Goal: Task Accomplishment & Management: Manage account settings

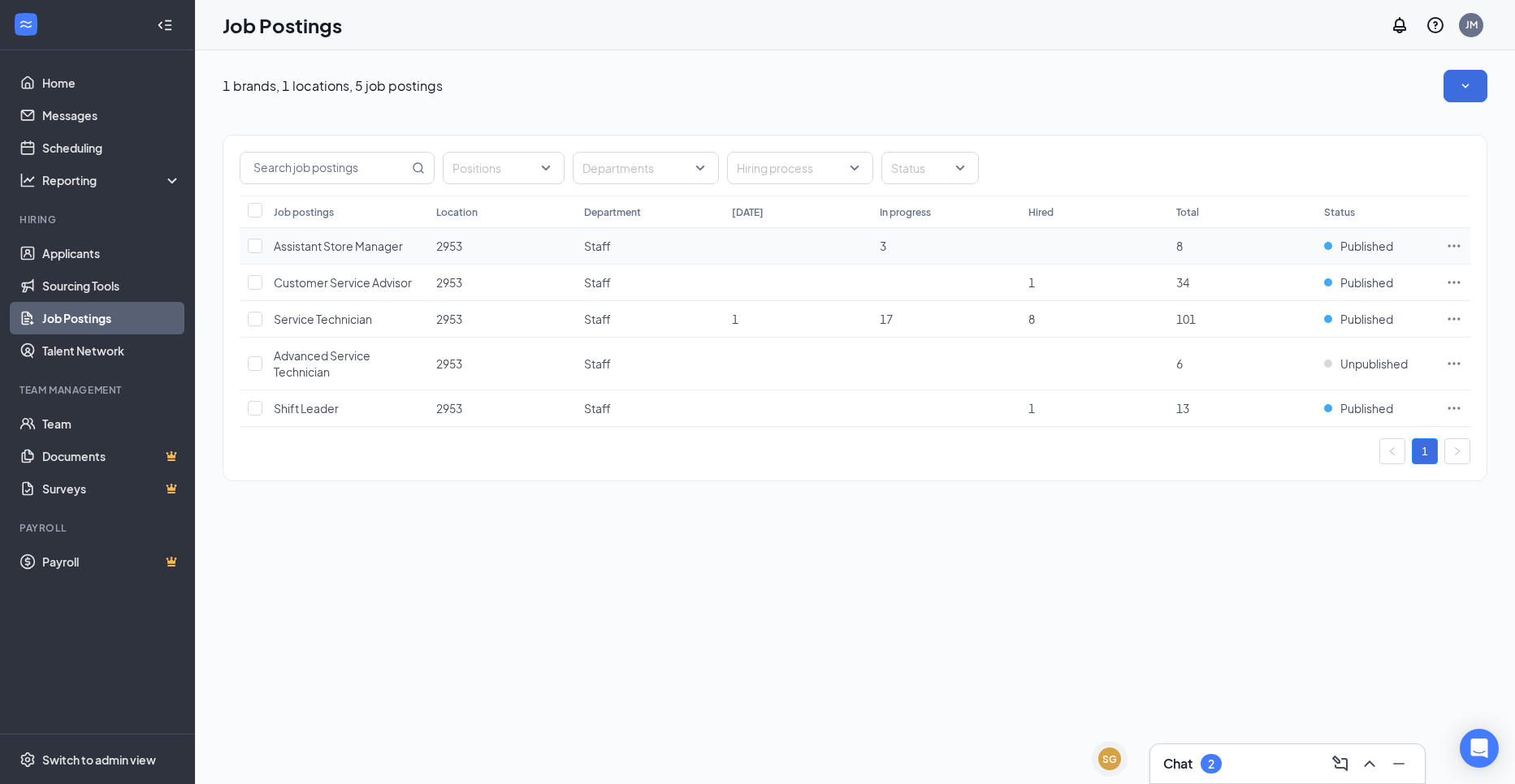
click at [370, 244] on span "Assistant Store Manager" at bounding box center [338, 246] width 129 height 15
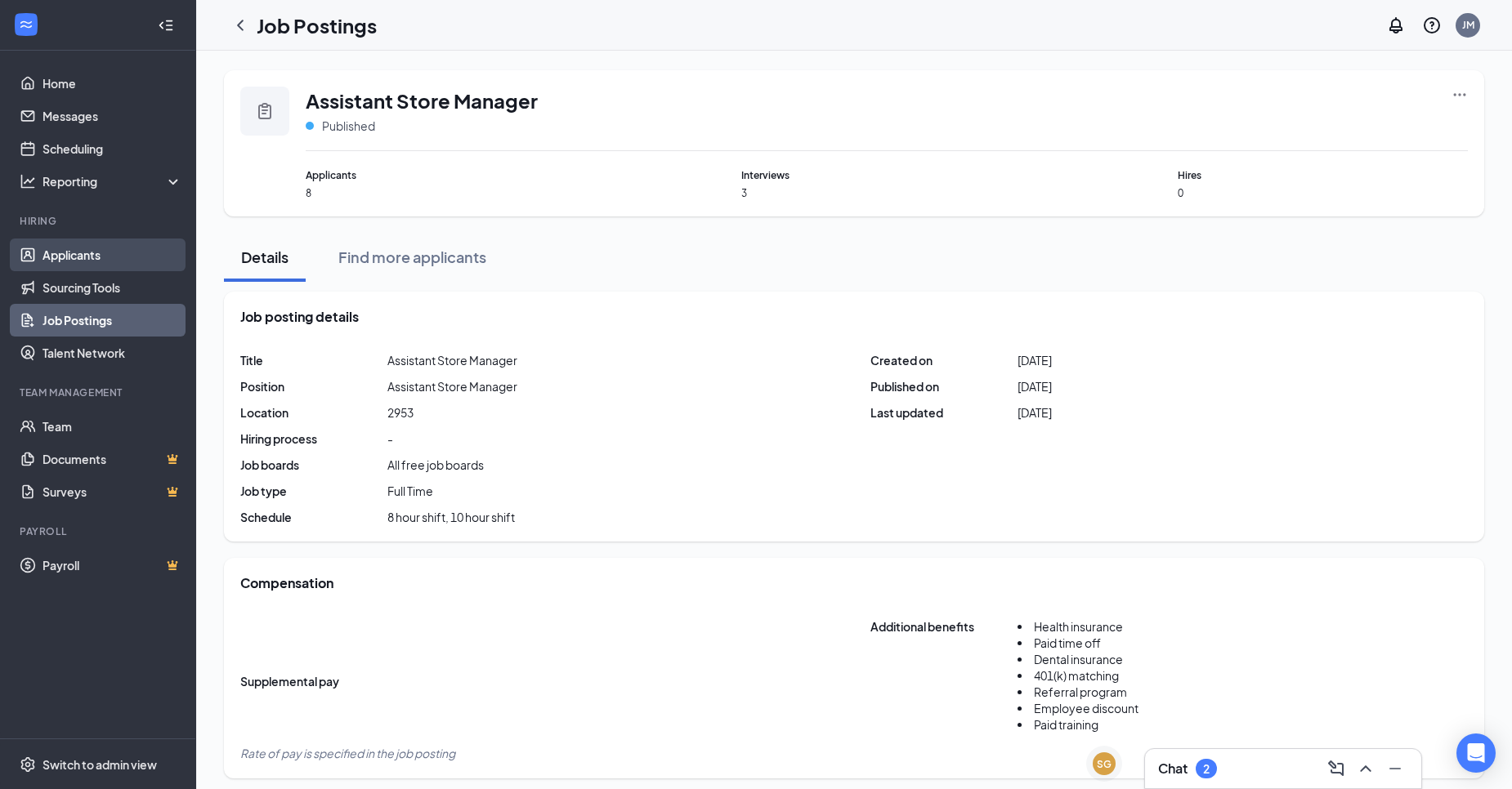
click at [115, 263] on link "Applicants" at bounding box center [112, 254] width 140 height 33
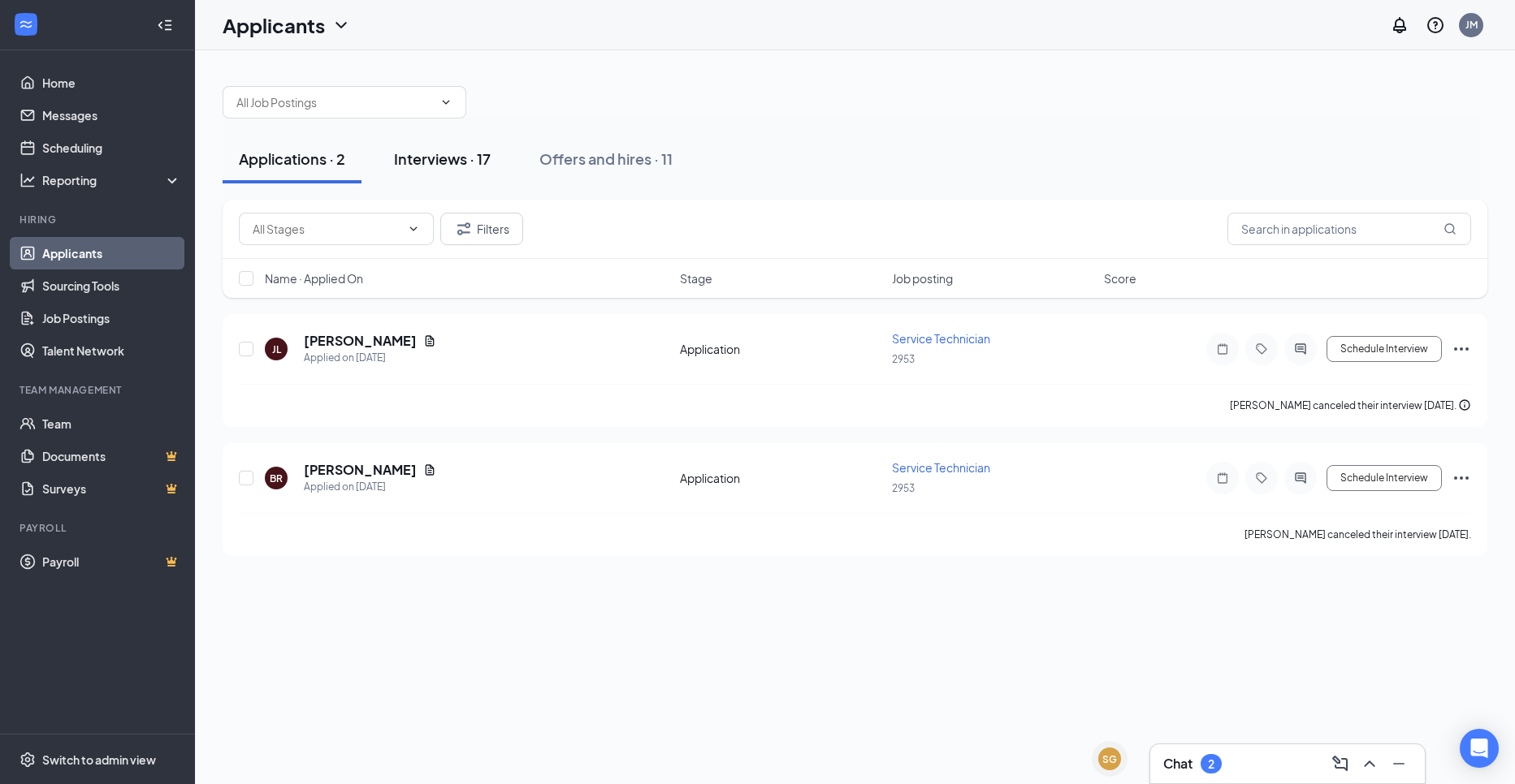
click at [433, 168] on button "Interviews · 17" at bounding box center [442, 160] width 129 height 49
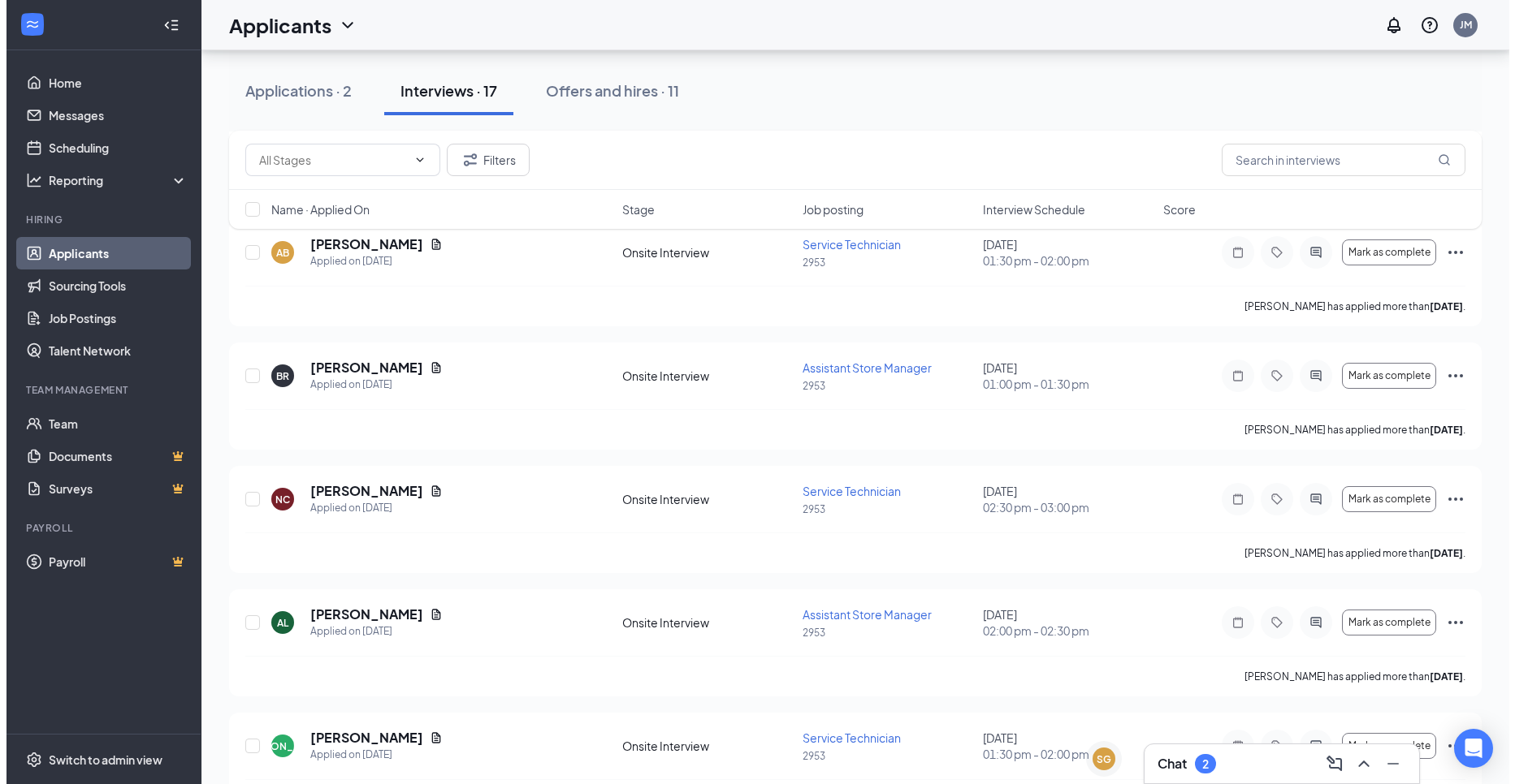
scroll to position [487, 0]
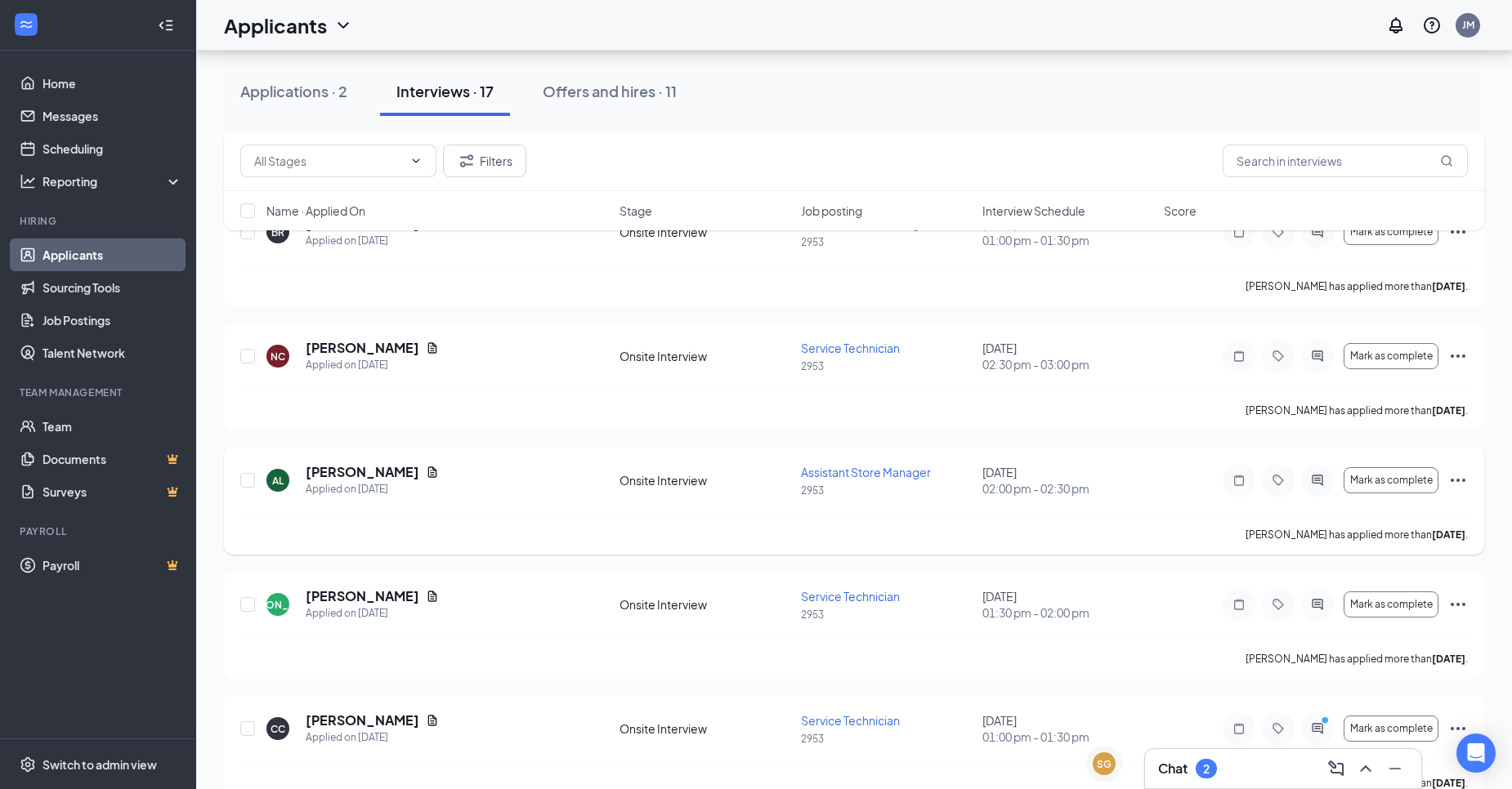
click at [502, 484] on div "AL [PERSON_NAME] Applied on [DATE]" at bounding box center [438, 480] width 343 height 35
click at [468, 450] on div "AL [PERSON_NAME] Applied on [DATE] Onsite Interview Assistant Store Manager 295…" at bounding box center [853, 500] width 1260 height 108
click at [426, 469] on icon "Document" at bounding box center [432, 471] width 13 height 13
